Goal: Navigation & Orientation: Find specific page/section

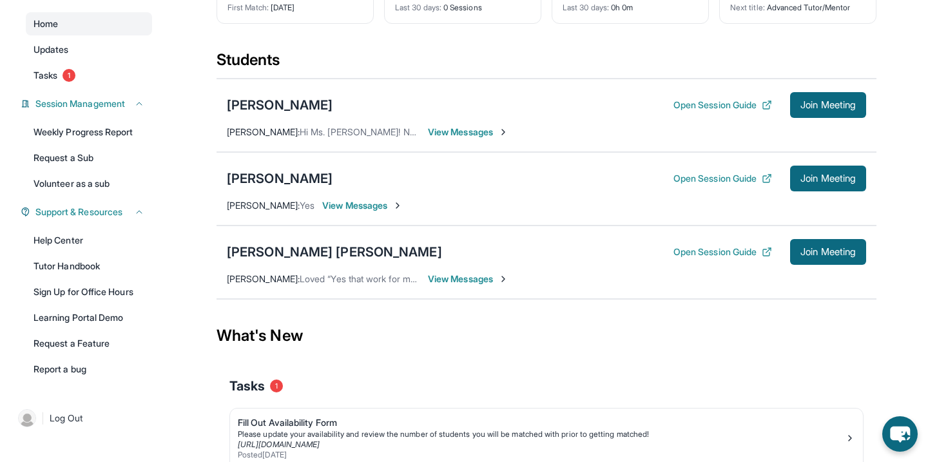
scroll to position [114, 0]
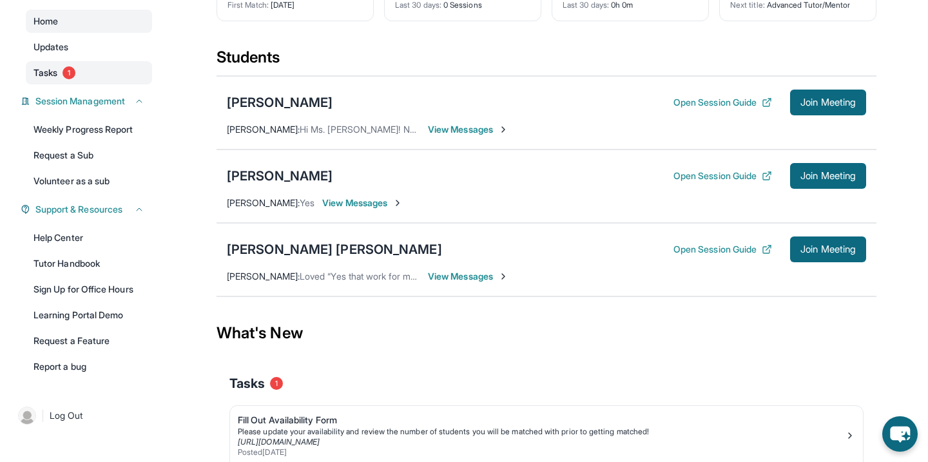
click at [81, 77] on link "Tasks 1" at bounding box center [89, 72] width 126 height 23
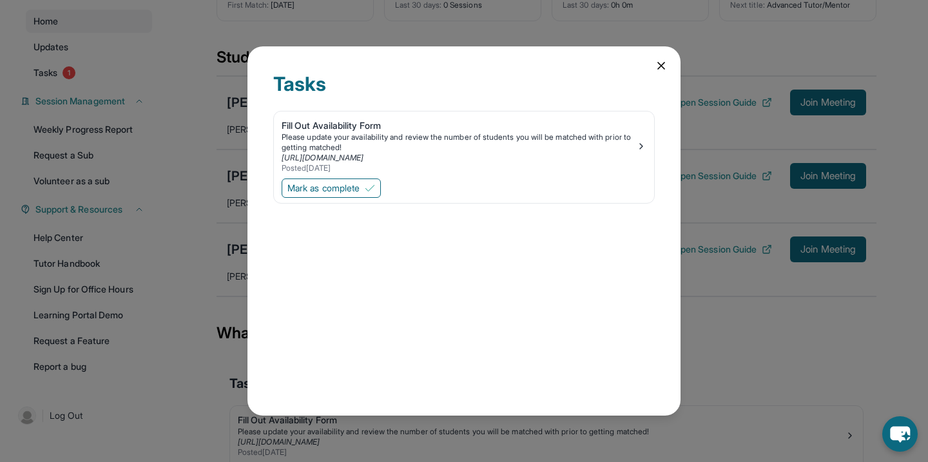
click at [670, 72] on div "Tasks Fill Out Availability Form Please update your availability and review the…" at bounding box center [463, 231] width 433 height 370
click at [664, 70] on icon at bounding box center [661, 65] width 13 height 13
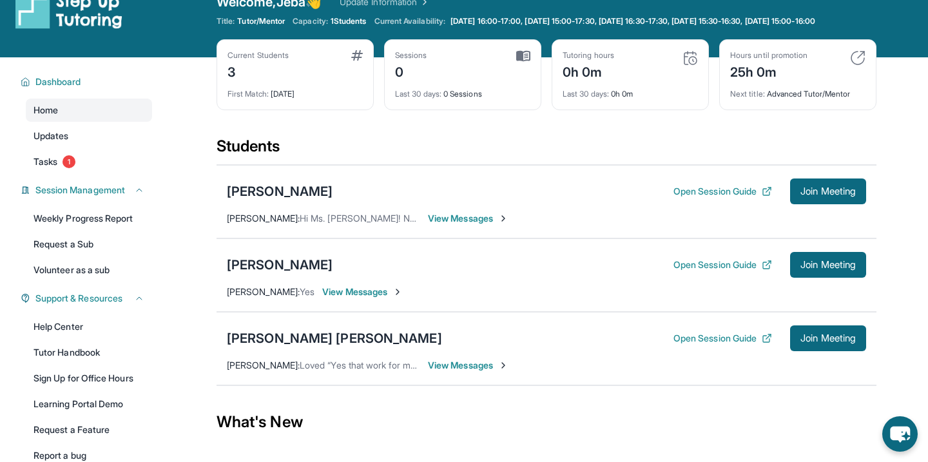
scroll to position [15, 0]
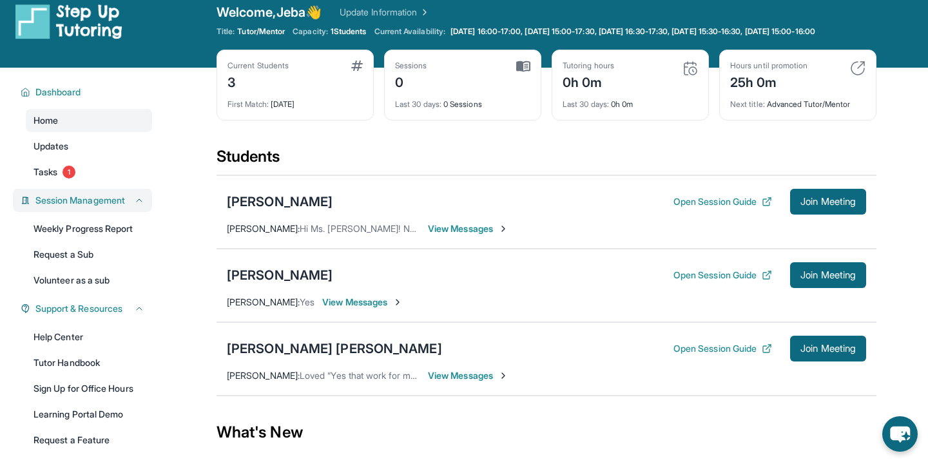
click at [67, 207] on span "Session Management" at bounding box center [80, 200] width 90 height 13
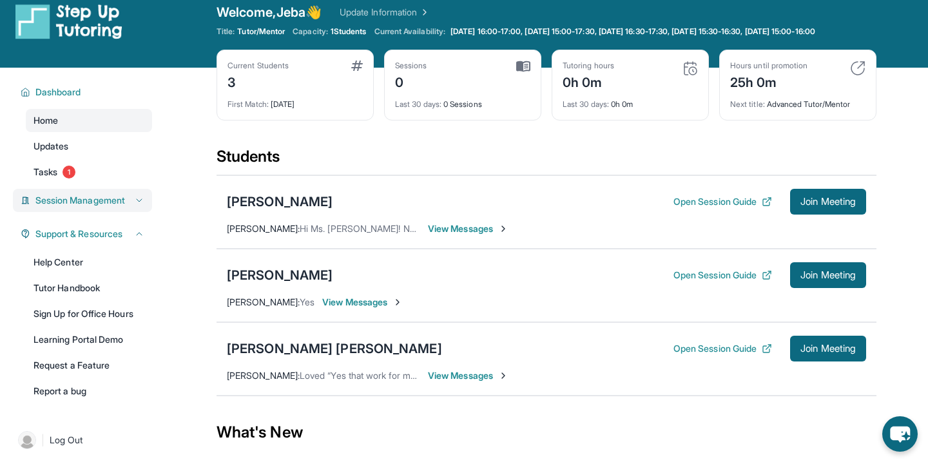
click at [68, 207] on span "Session Management" at bounding box center [80, 200] width 90 height 13
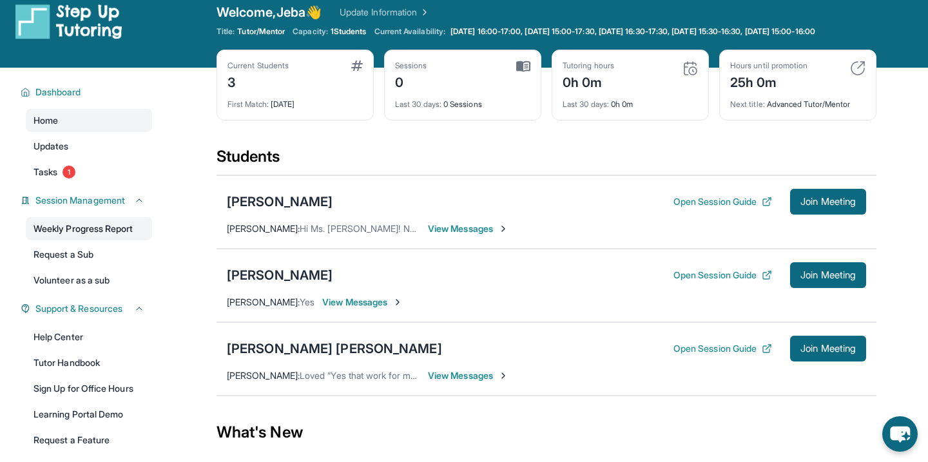
click at [66, 232] on link "Weekly Progress Report" at bounding box center [89, 228] width 126 height 23
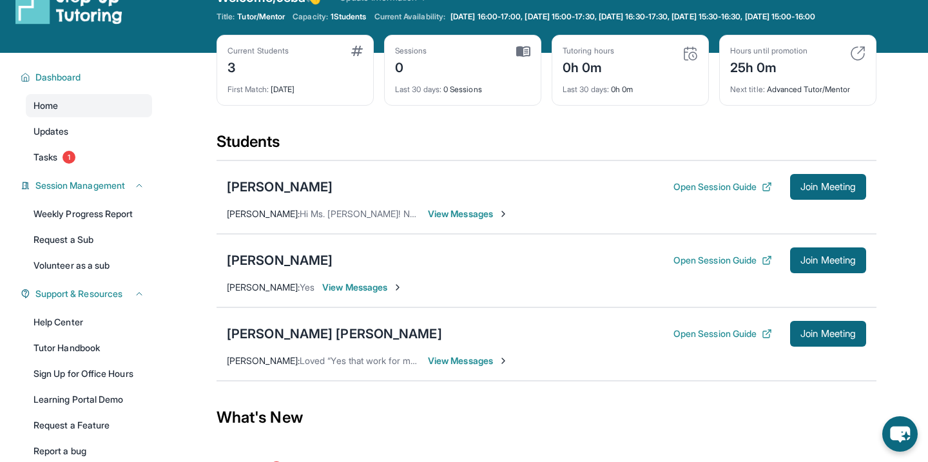
scroll to position [0, 0]
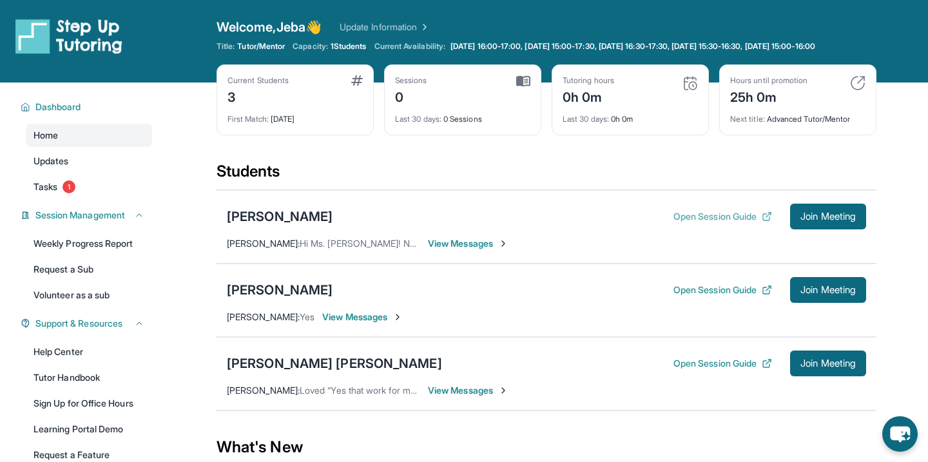
click at [731, 223] on button "Open Session Guide" at bounding box center [723, 216] width 99 height 13
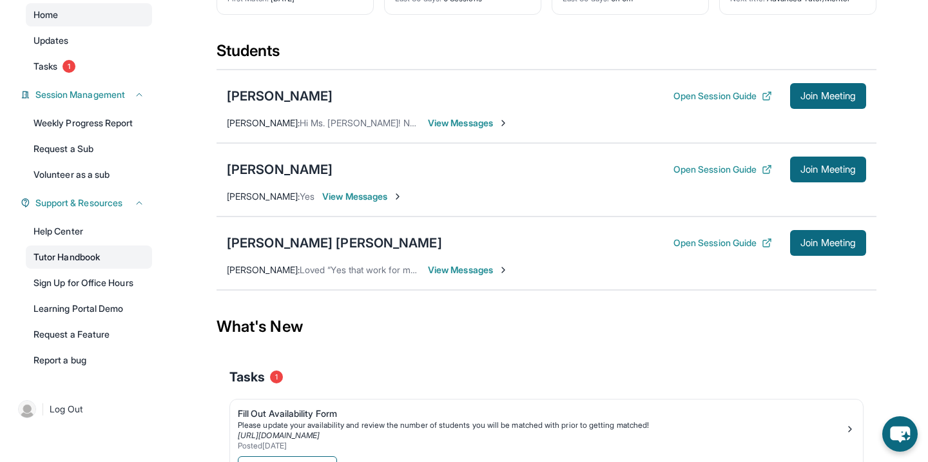
scroll to position [88, 0]
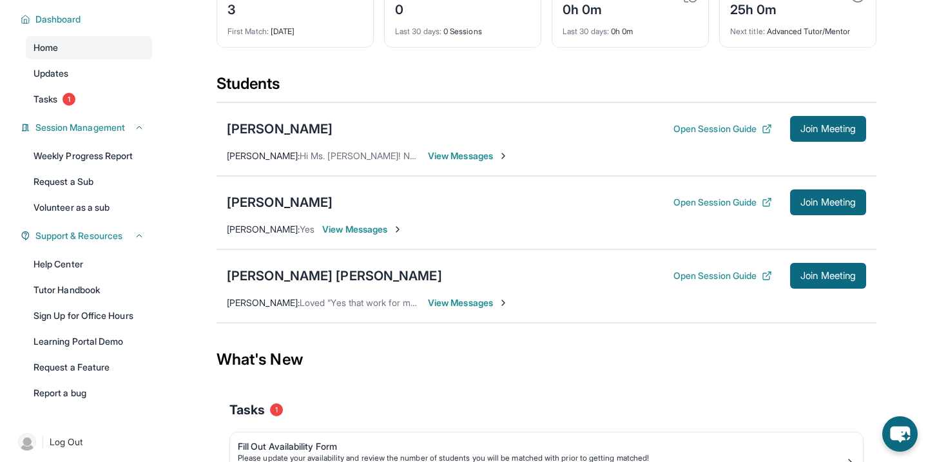
click at [724, 215] on div "Open Session Guide Join Meeting" at bounding box center [770, 202] width 193 height 26
click at [722, 209] on button "Open Session Guide" at bounding box center [723, 202] width 99 height 13
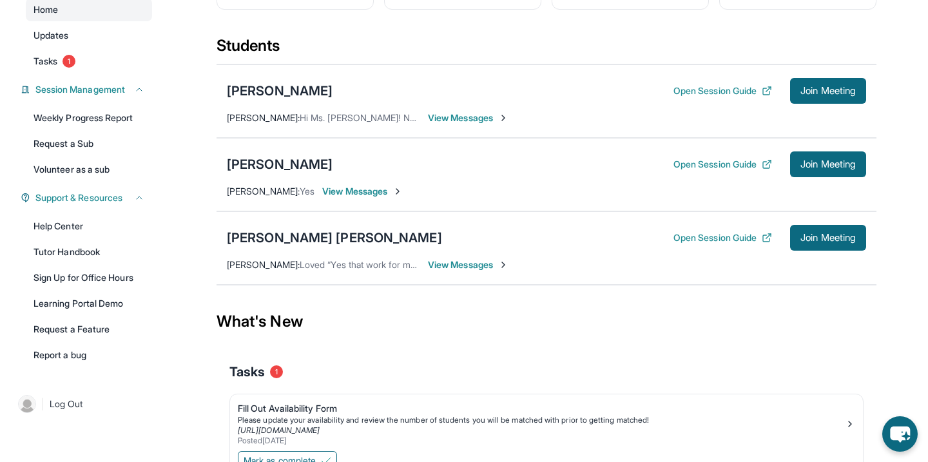
scroll to position [144, 0]
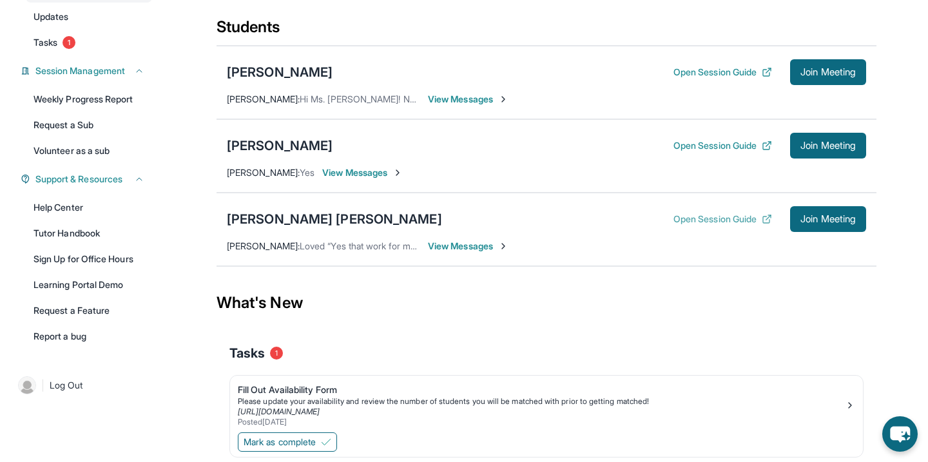
click at [731, 226] on button "Open Session Guide" at bounding box center [723, 219] width 99 height 13
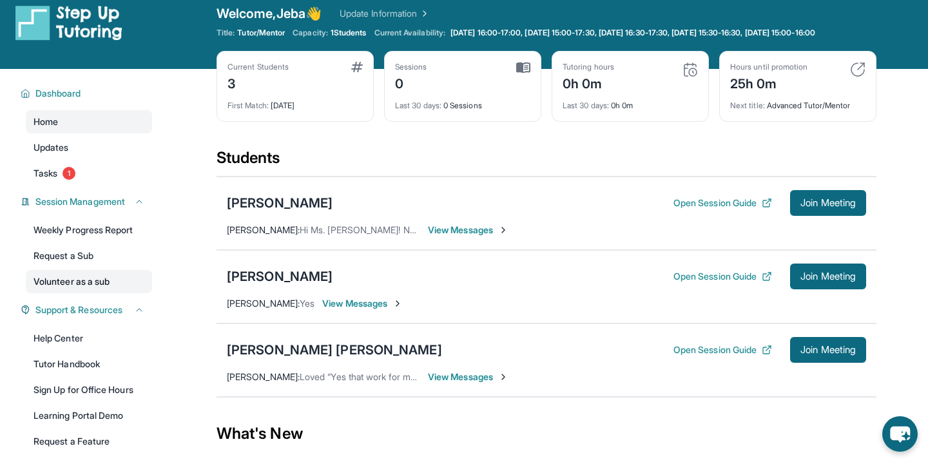
scroll to position [0, 0]
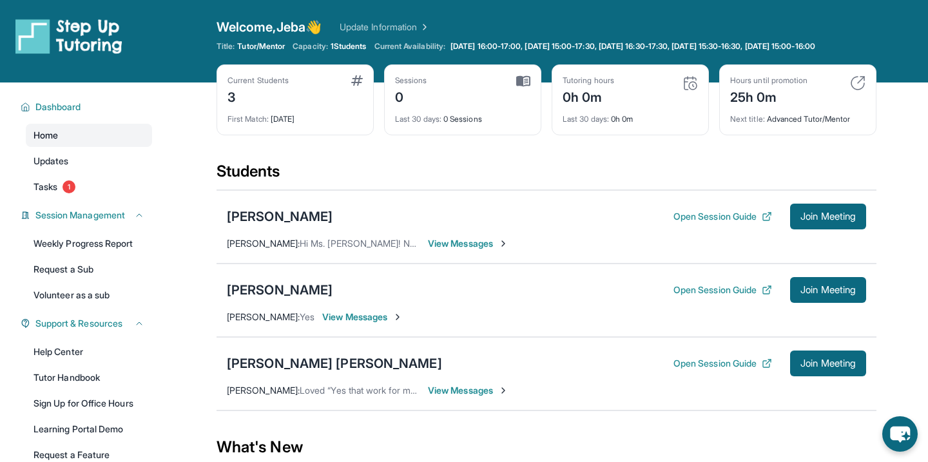
click at [95, 147] on link "Home" at bounding box center [89, 135] width 126 height 23
click at [57, 168] on span "Updates" at bounding box center [51, 161] width 35 height 13
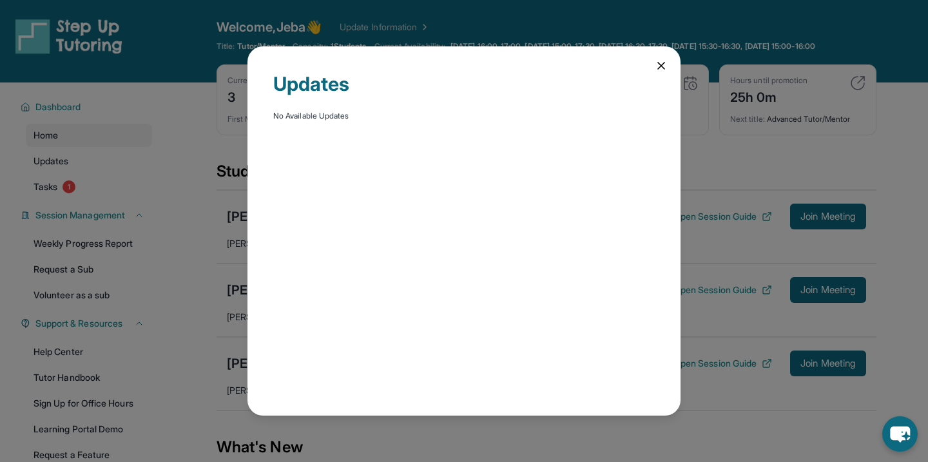
click at [133, 195] on div "Updates No Available Updates" at bounding box center [464, 231] width 928 height 462
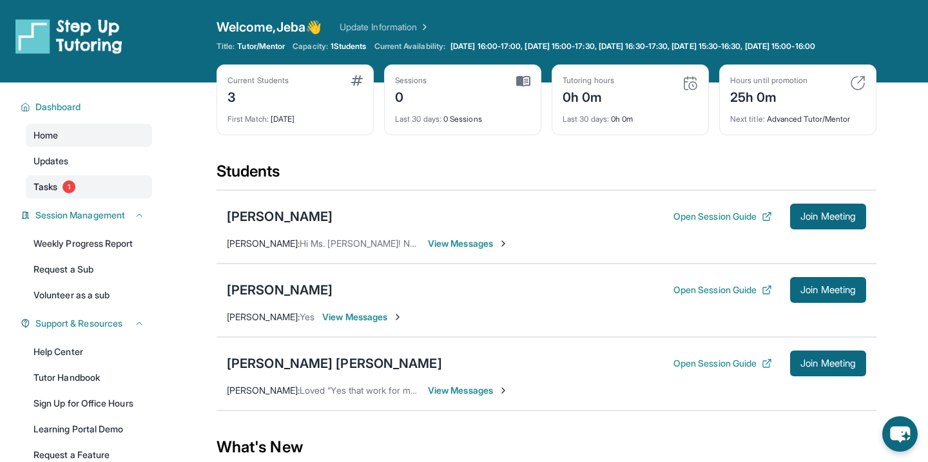
click at [49, 199] on link "Tasks 1" at bounding box center [89, 186] width 126 height 23
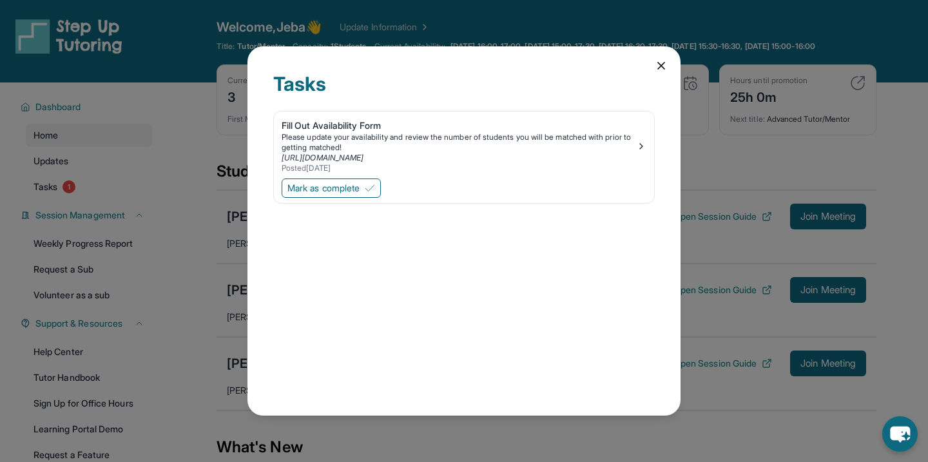
click at [130, 215] on div "Tasks Fill Out Availability Form Please update your availability and review the…" at bounding box center [464, 231] width 928 height 462
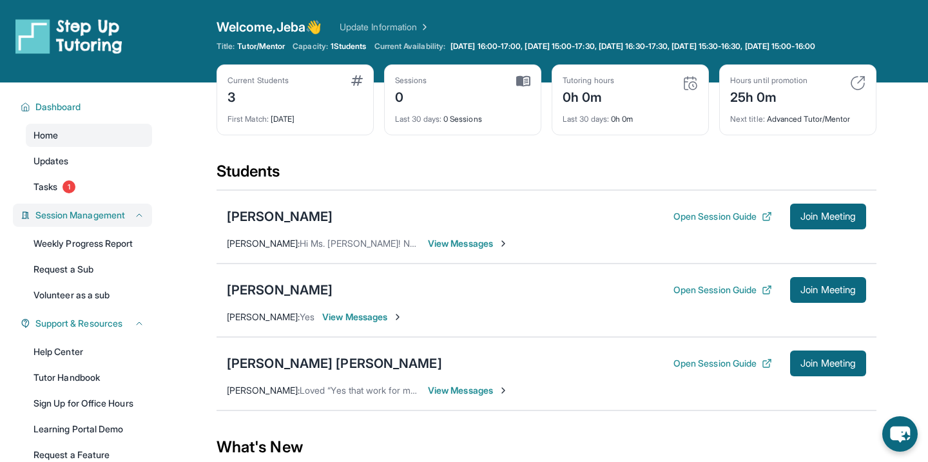
click at [76, 222] on span "Session Management" at bounding box center [80, 215] width 90 height 13
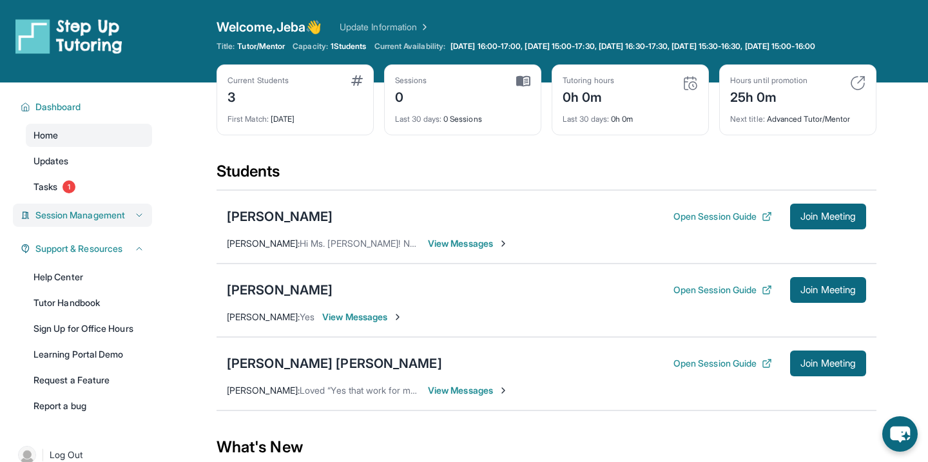
click at [76, 222] on span "Session Management" at bounding box center [80, 215] width 90 height 13
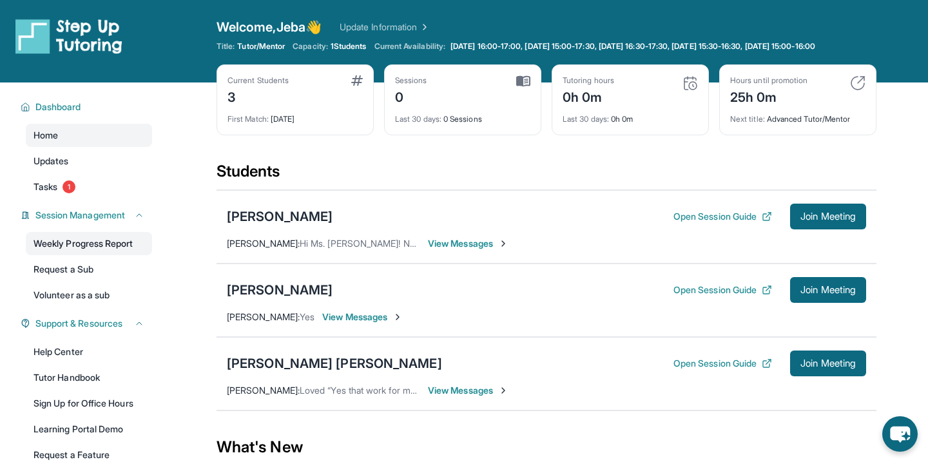
click at [76, 246] on link "Weekly Progress Report" at bounding box center [89, 243] width 126 height 23
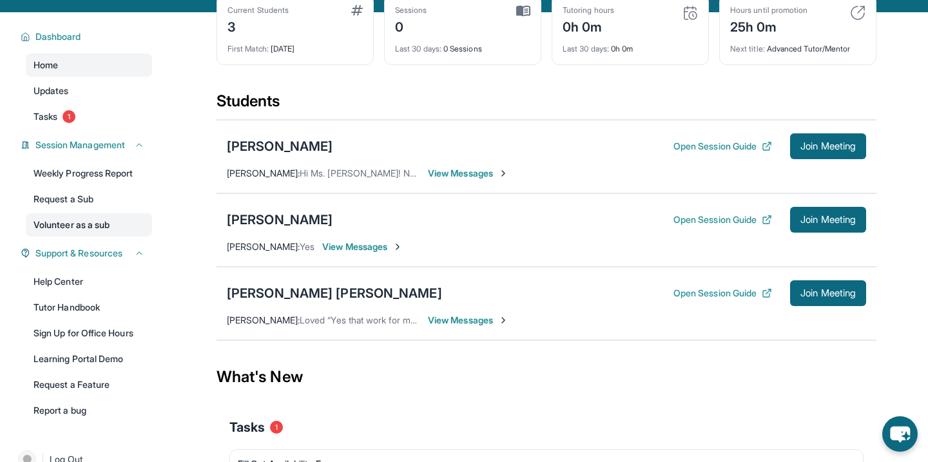
scroll to position [72, 0]
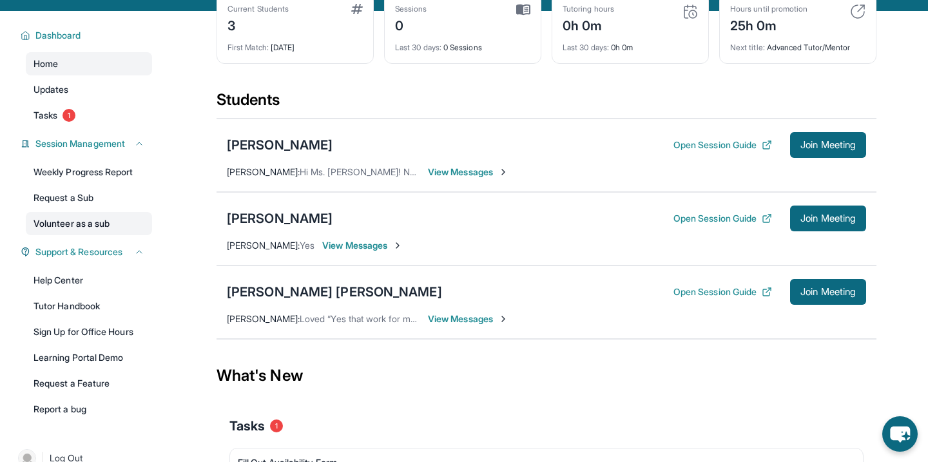
click at [91, 231] on link "Volunteer as a sub" at bounding box center [89, 223] width 126 height 23
click at [95, 290] on link "Help Center" at bounding box center [89, 280] width 126 height 23
click at [97, 318] on link "Tutor Handbook" at bounding box center [89, 306] width 126 height 23
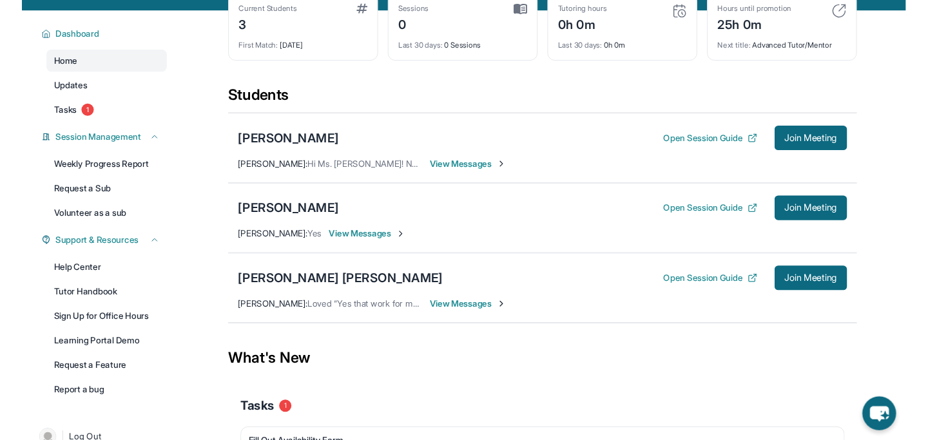
scroll to position [0, 0]
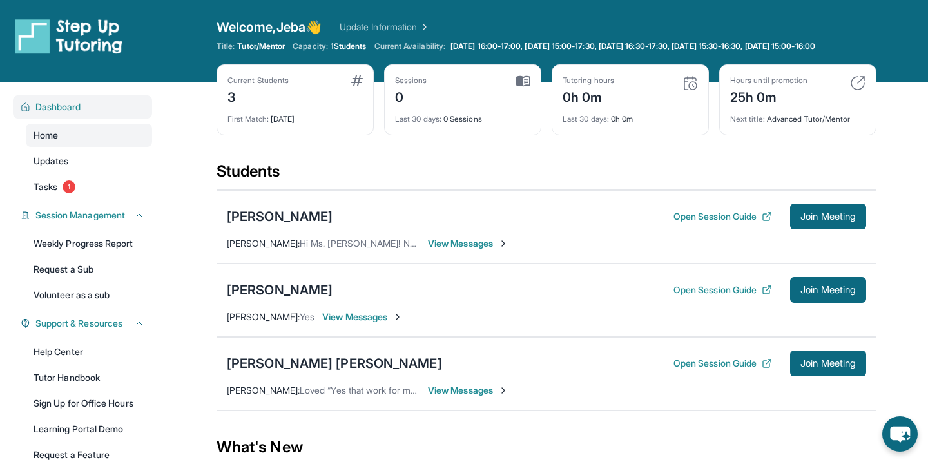
click at [77, 113] on span "Dashboard" at bounding box center [58, 107] width 46 height 13
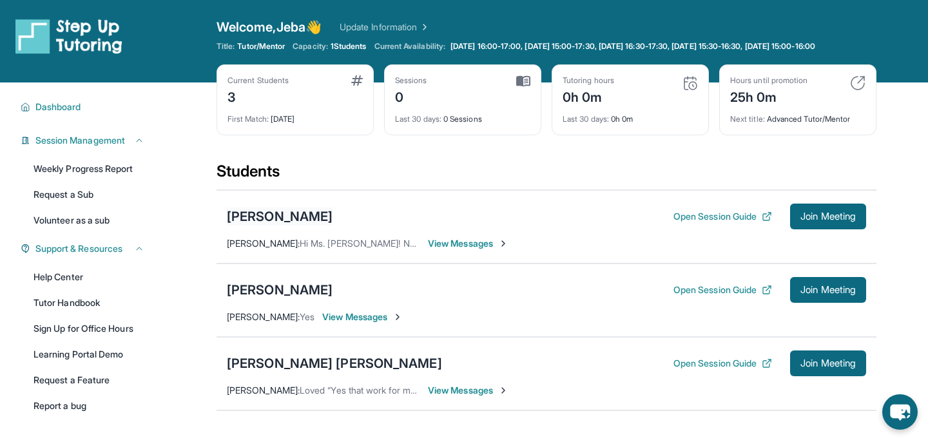
click at [265, 222] on div "[PERSON_NAME]" at bounding box center [280, 217] width 106 height 18
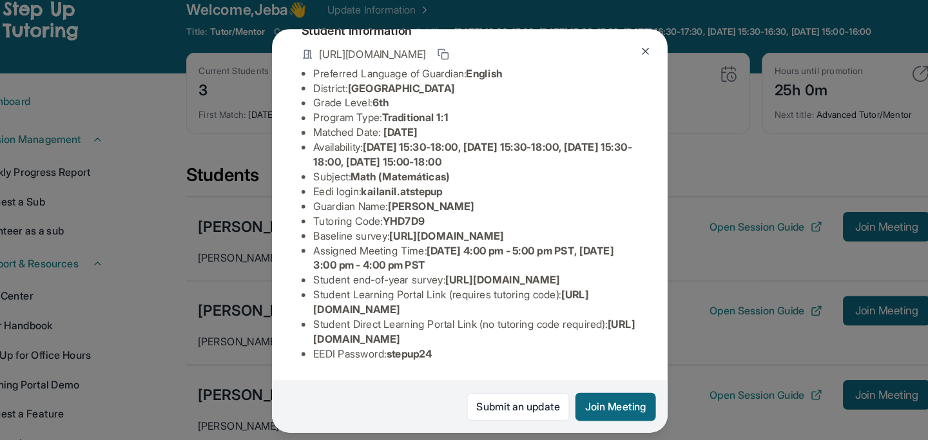
scroll to position [177, 0]
click at [220, 119] on div "Kailani Lyons Guardian: Cheryl Bailey Student Information https://student-porta…" at bounding box center [464, 220] width 928 height 440
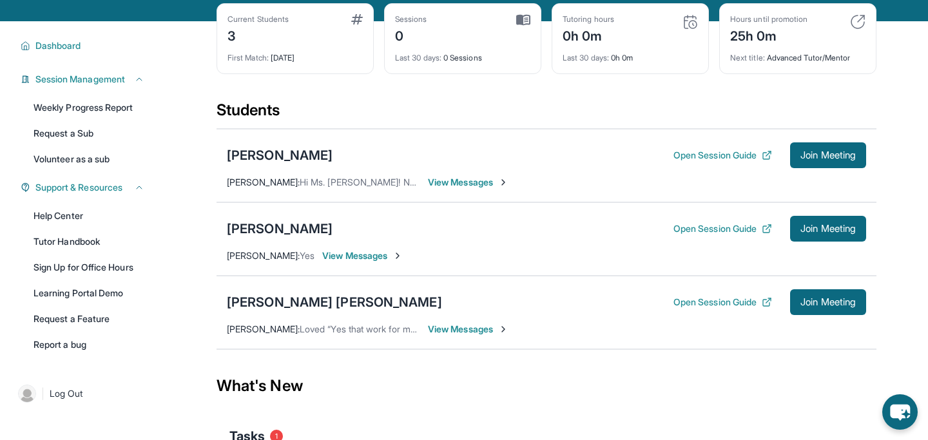
scroll to position [62, 0]
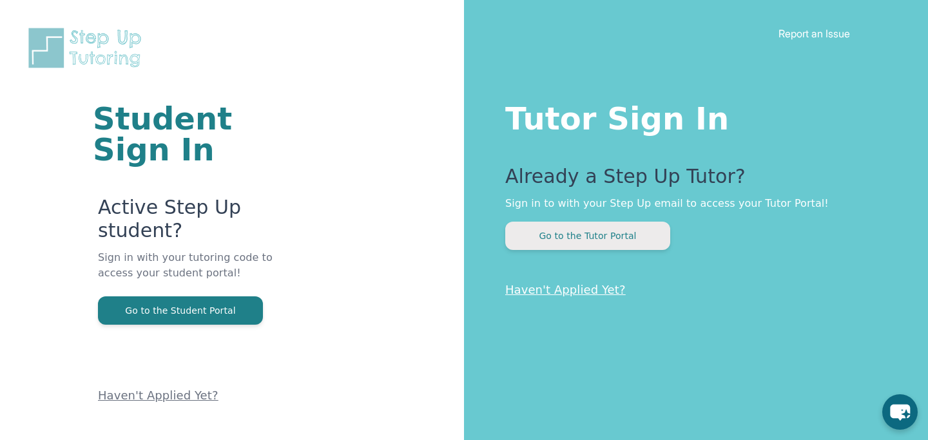
click at [575, 247] on button "Go to the Tutor Portal" at bounding box center [587, 236] width 165 height 28
